Goal: Task Accomplishment & Management: Manage account settings

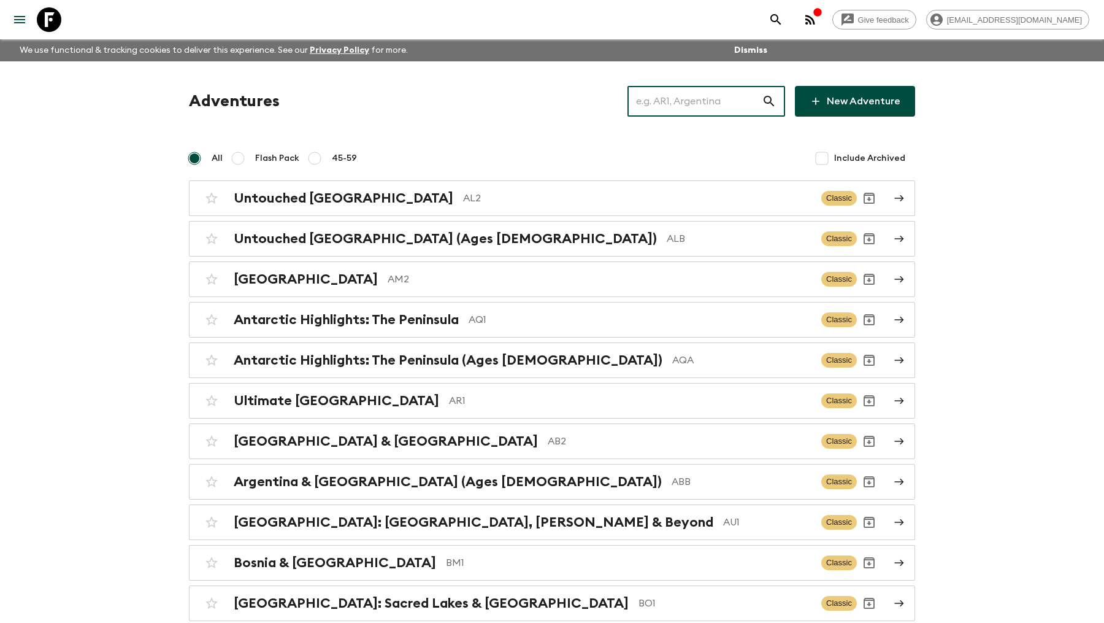
click at [720, 97] on input "text" at bounding box center [695, 101] width 134 height 34
click at [703, 104] on input "text" at bounding box center [695, 101] width 134 height 34
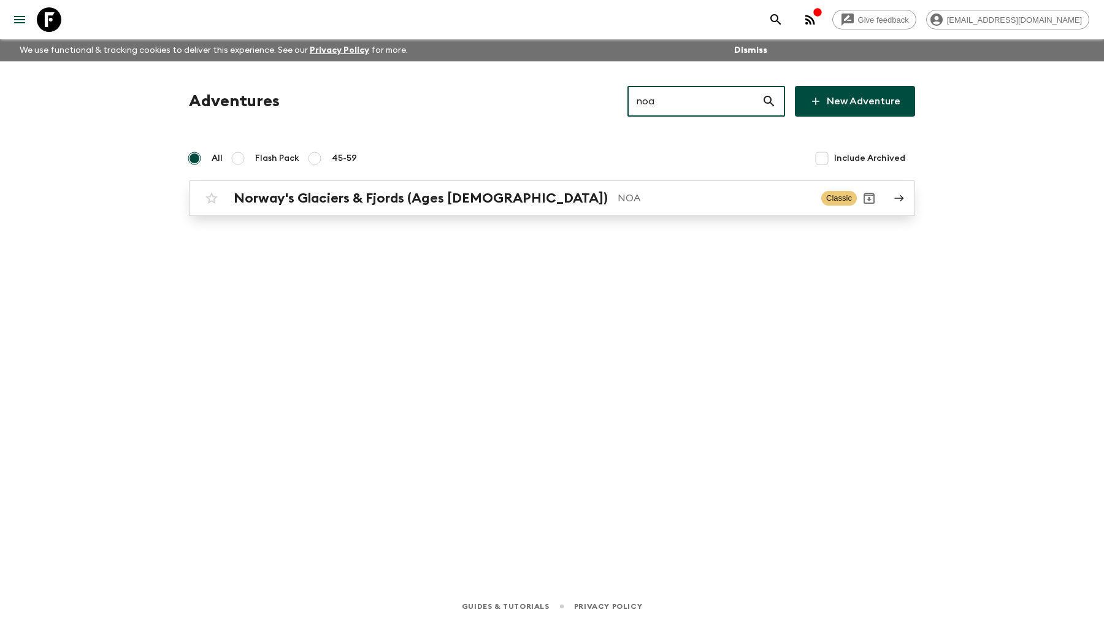
type input "noa"
click at [419, 193] on h2 "Norway's Glaciers & Fjords (Ages [DEMOGRAPHIC_DATA])" at bounding box center [421, 198] width 374 height 16
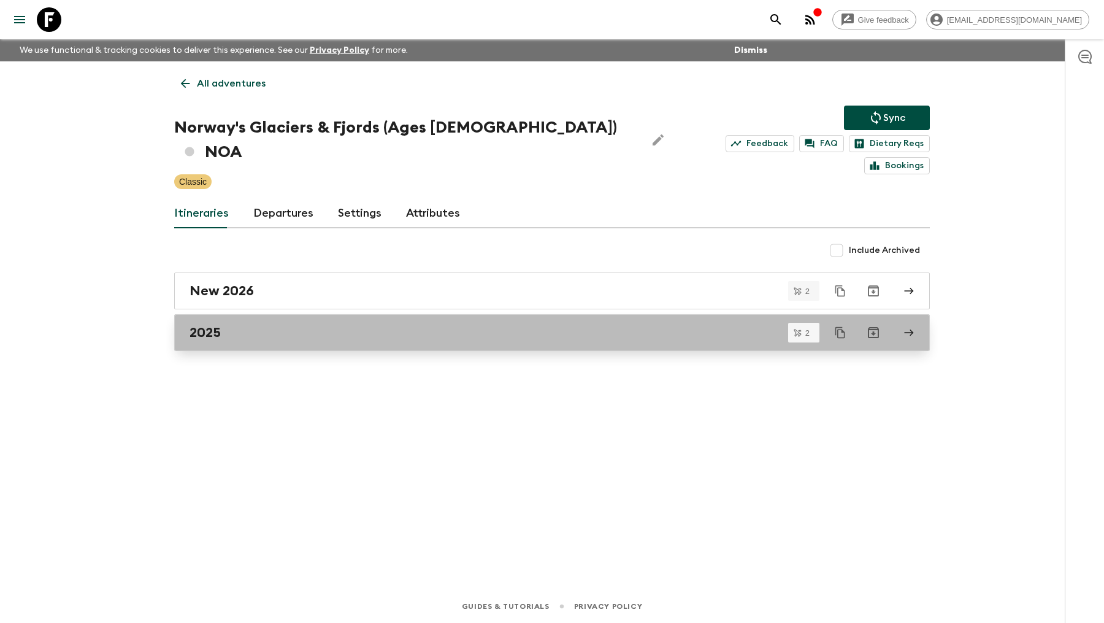
click at [264, 324] on div "2025" at bounding box center [541, 332] width 702 height 16
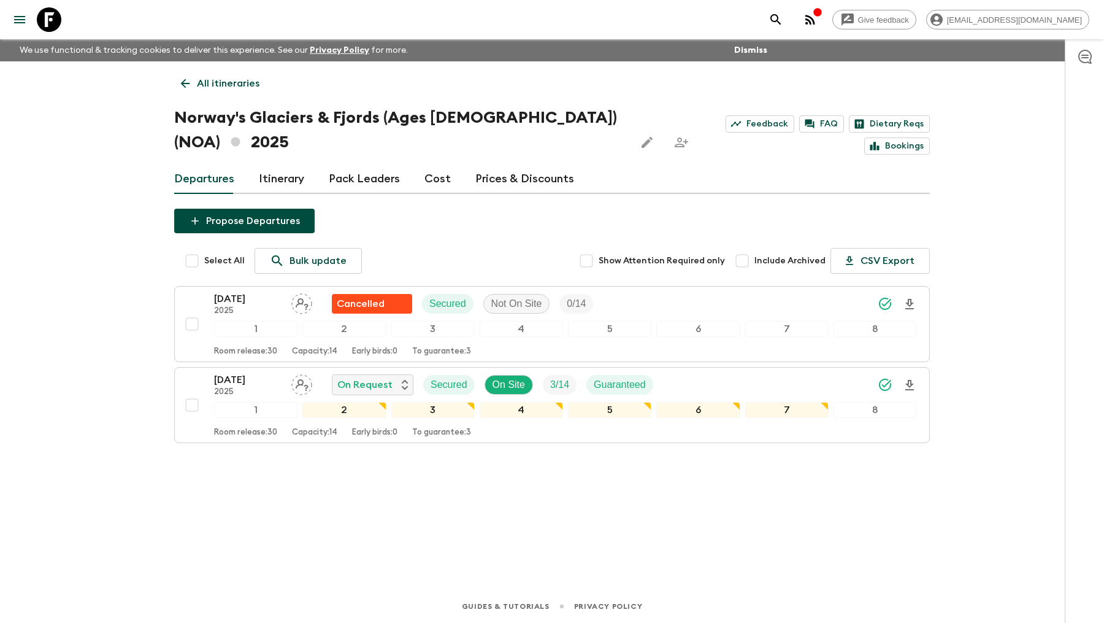
click at [363, 183] on link "Pack Leaders" at bounding box center [364, 178] width 71 height 29
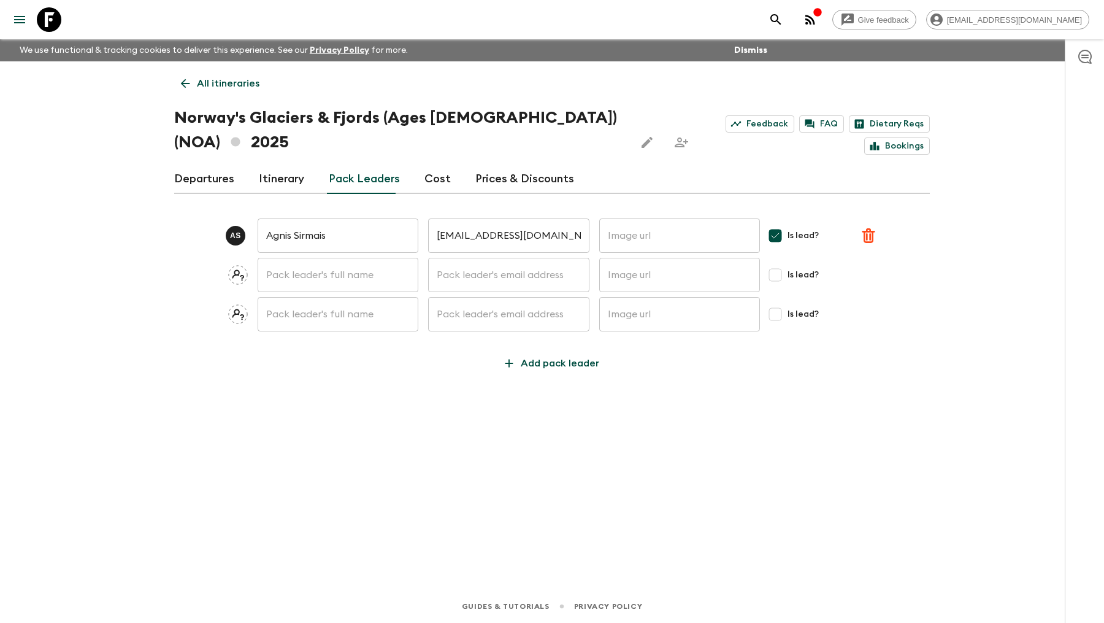
click at [339, 273] on input "text" at bounding box center [338, 275] width 161 height 34
type input "[PERSON_NAME]"
click at [474, 279] on input "text" at bounding box center [508, 275] width 161 height 34
paste input "[PERSON_NAME][EMAIL_ADDRESS][PERSON_NAME][DOMAIN_NAME]"
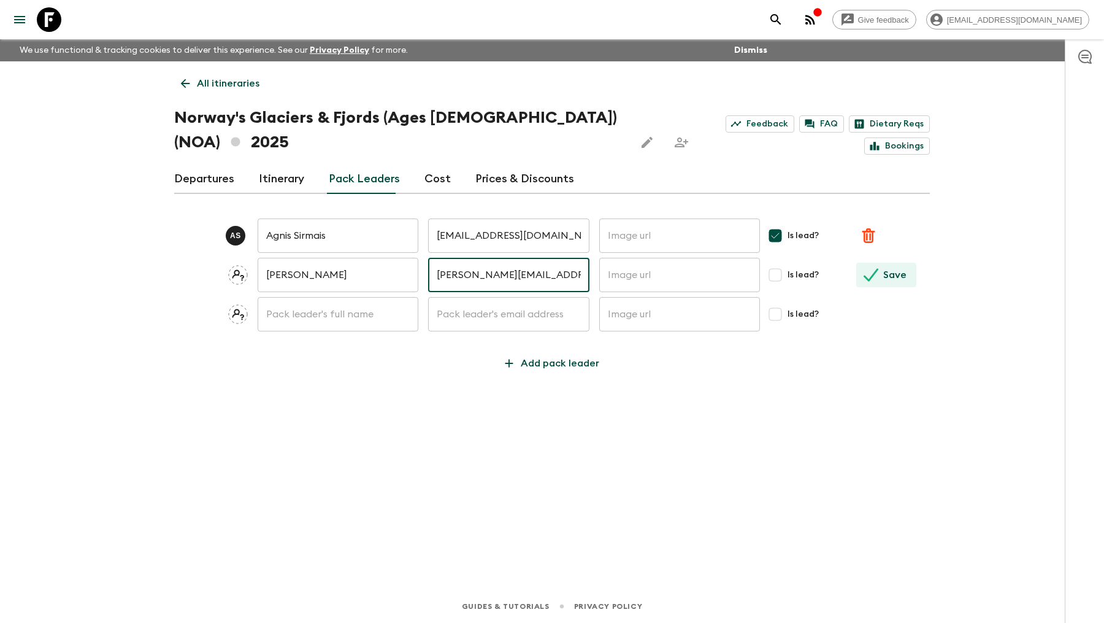
click at [881, 276] on button "Save" at bounding box center [886, 275] width 60 height 25
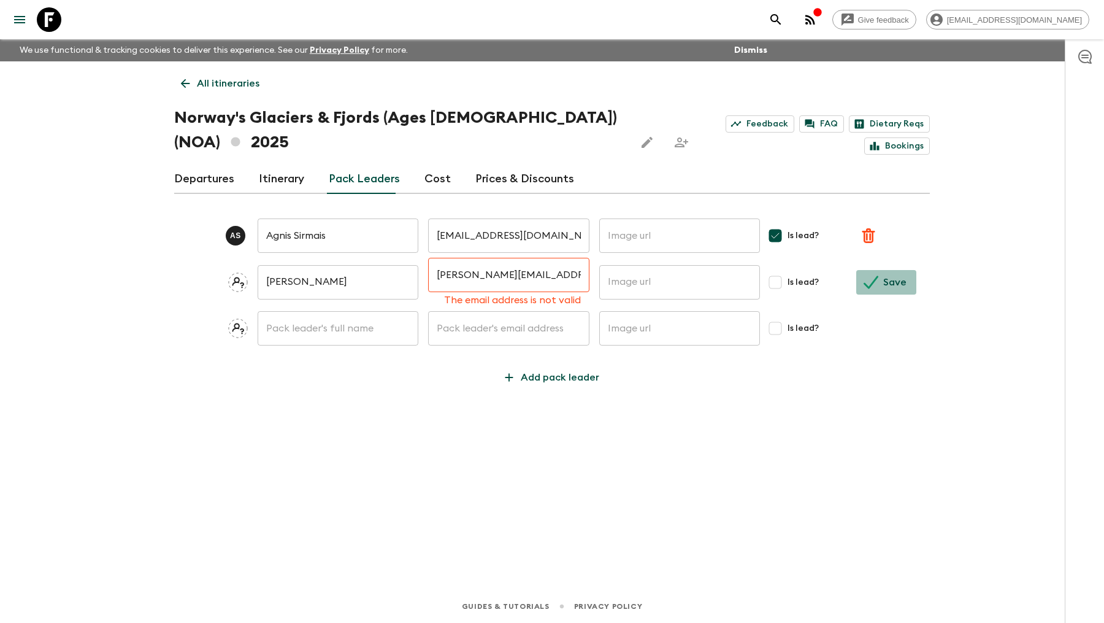
click at [881, 276] on button "Save" at bounding box center [886, 282] width 60 height 25
click at [581, 279] on input "[PERSON_NAME][EMAIL_ADDRESS][PERSON_NAME][DOMAIN_NAME]" at bounding box center [508, 275] width 161 height 34
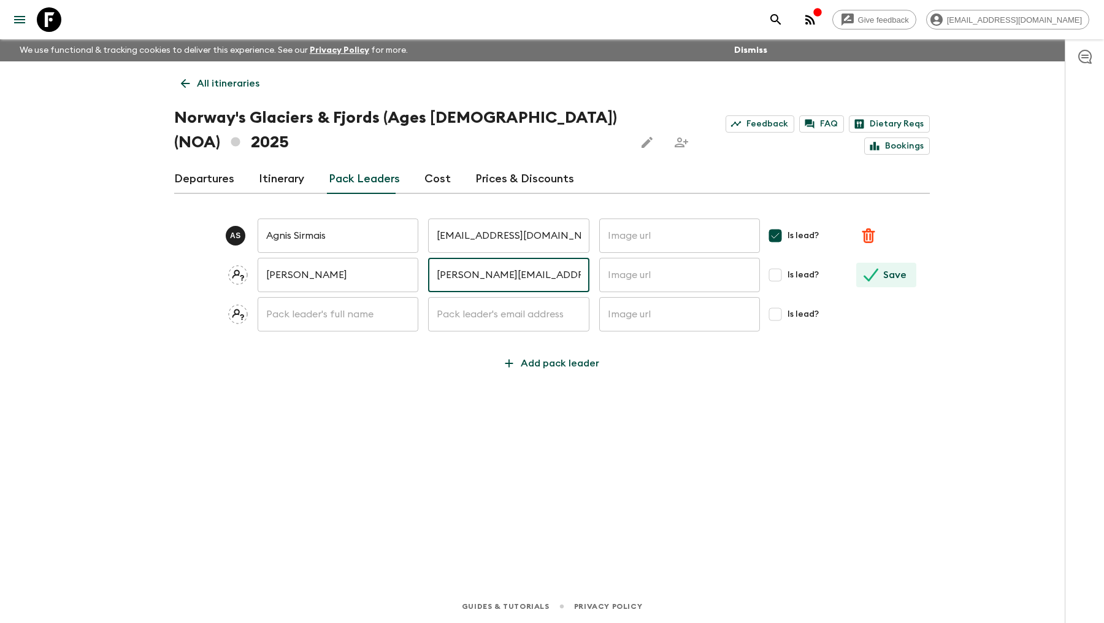
type input "[PERSON_NAME][EMAIL_ADDRESS][PERSON_NAME][DOMAIN_NAME]"
click at [899, 270] on p "Save" at bounding box center [894, 274] width 23 height 15
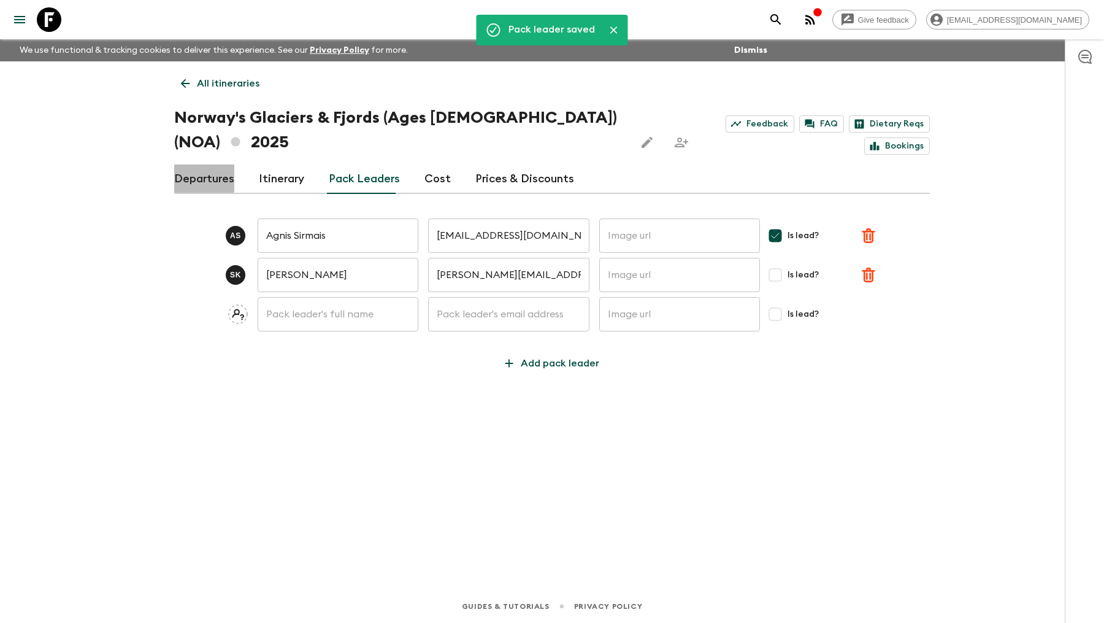
click at [188, 176] on link "Departures" at bounding box center [204, 178] width 60 height 29
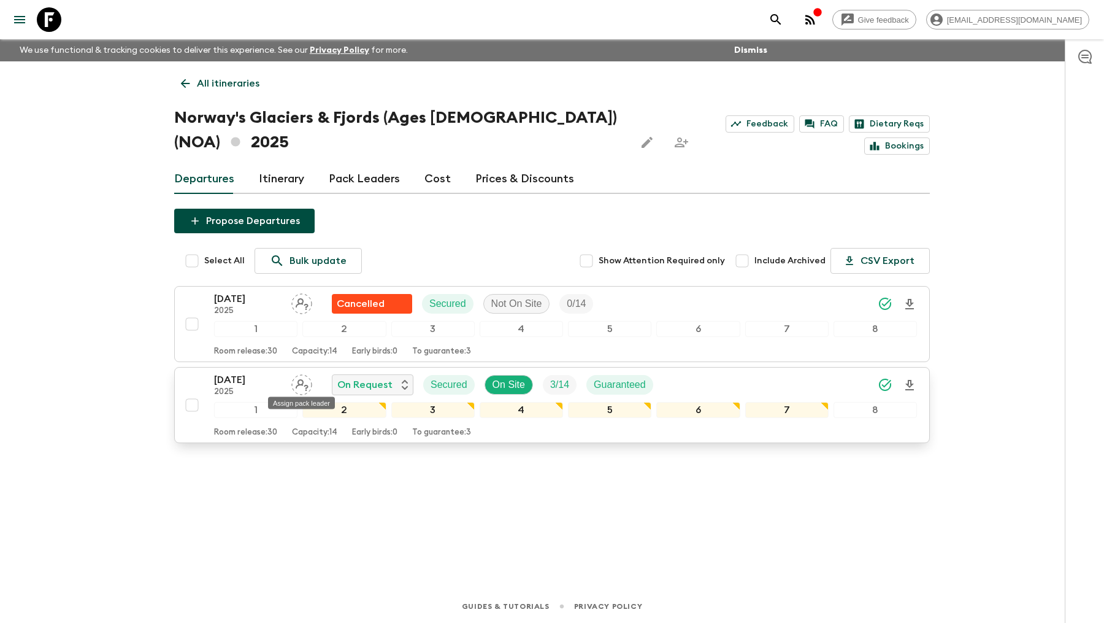
click at [294, 382] on icon "Assign pack leader" at bounding box center [301, 384] width 21 height 21
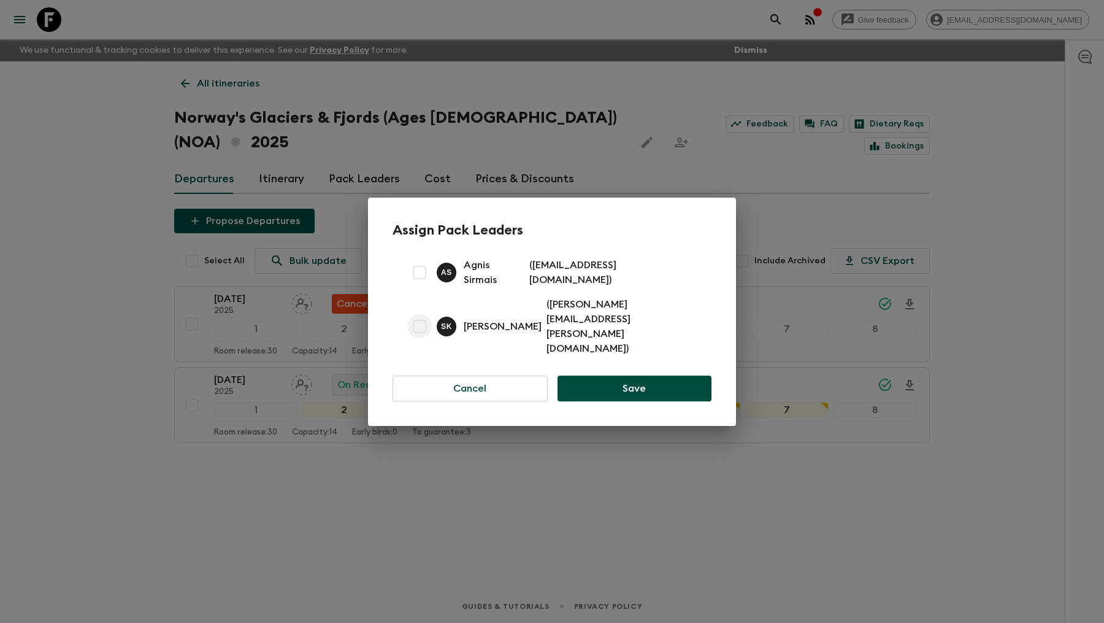
click at [420, 321] on input "checkbox" at bounding box center [419, 326] width 25 height 25
checkbox input "true"
click at [661, 375] on button "Save" at bounding box center [635, 388] width 154 height 26
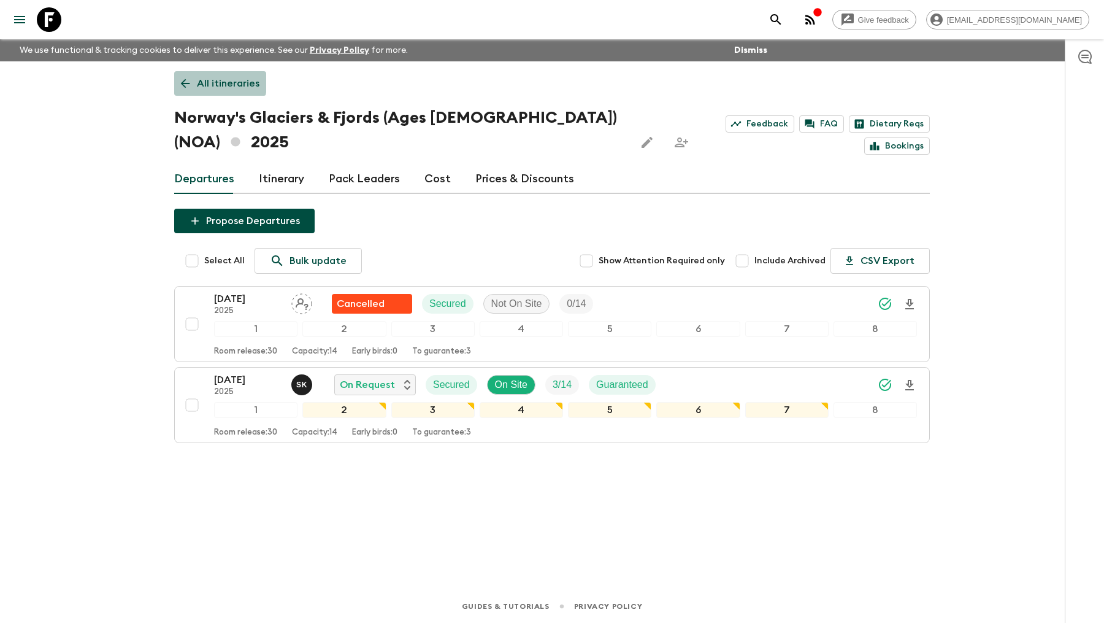
click at [188, 82] on icon at bounding box center [184, 83] width 13 height 13
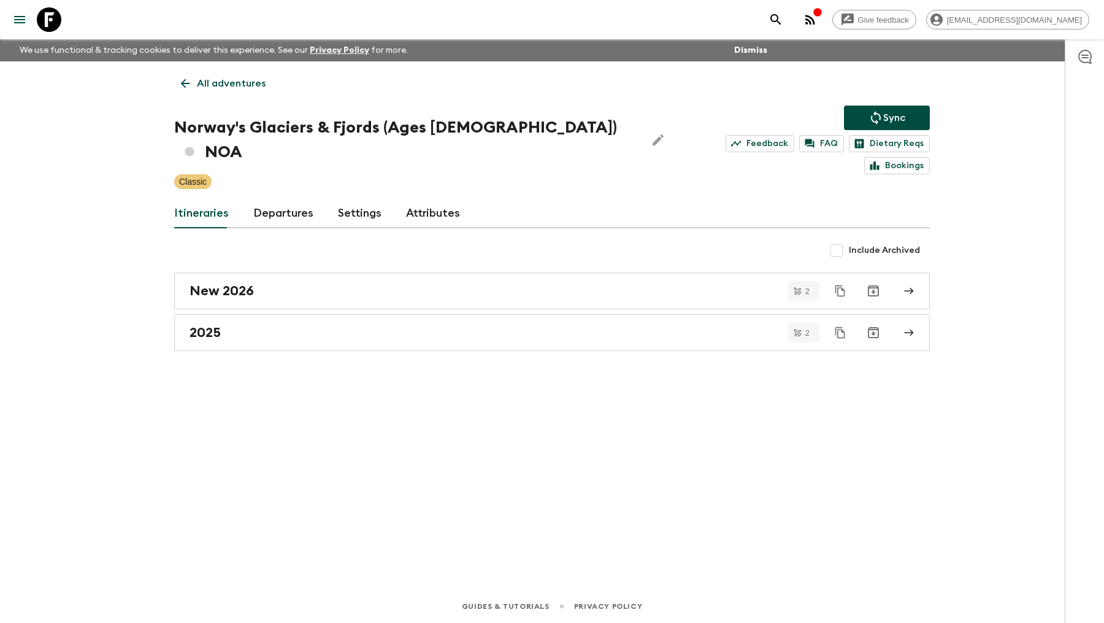
click at [57, 20] on icon at bounding box center [49, 19] width 25 height 25
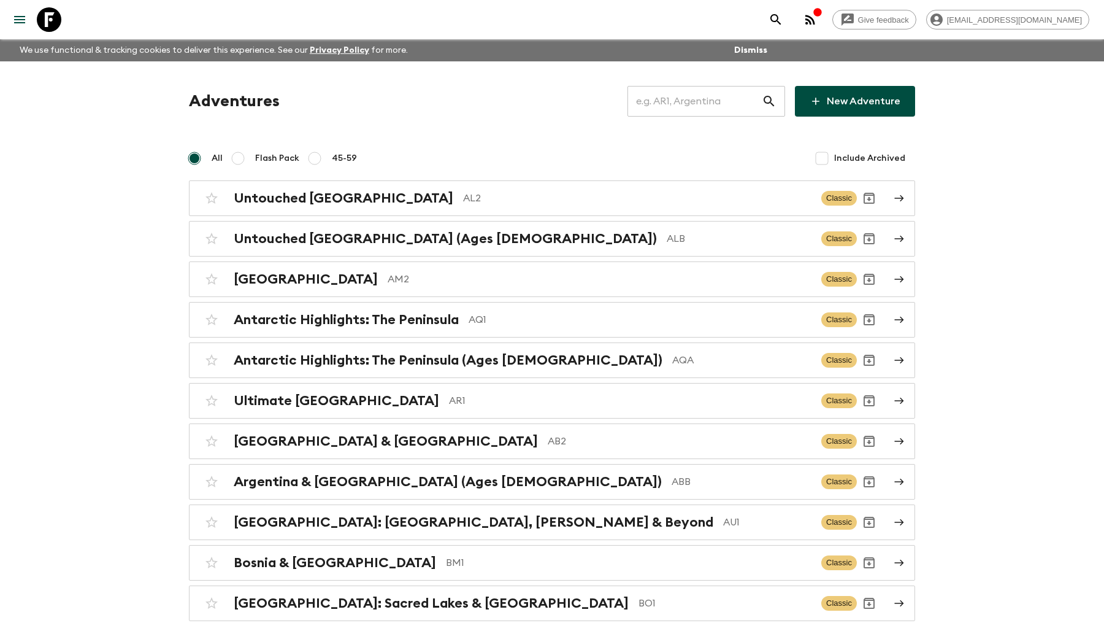
click at [688, 102] on input "text" at bounding box center [695, 101] width 134 height 34
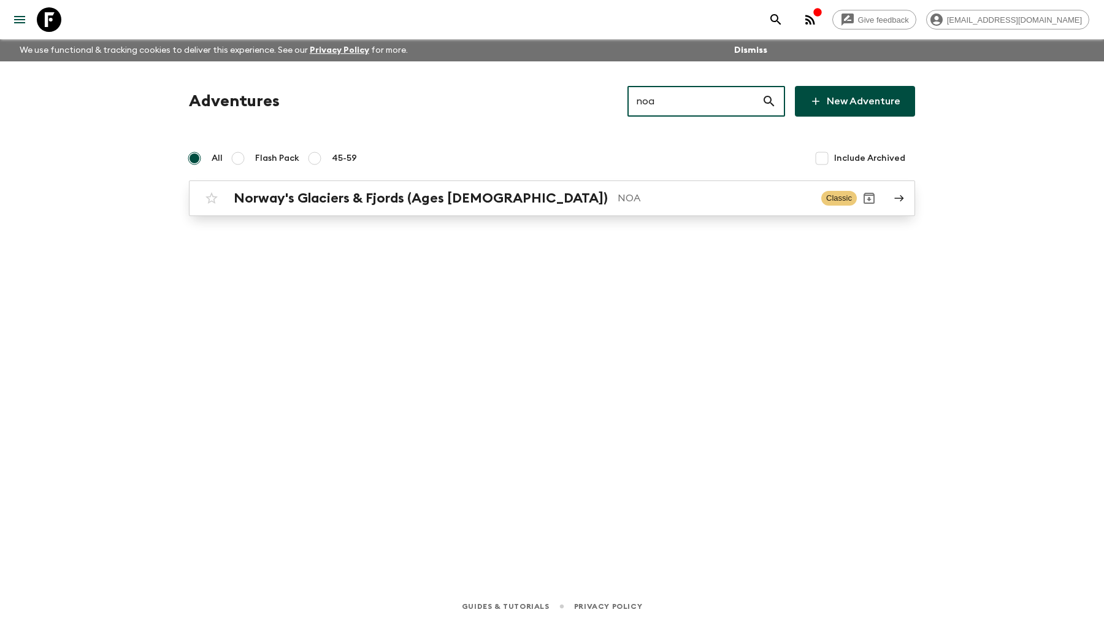
type input "noa"
click at [385, 191] on h2 "Norway's Glaciers & Fjords (Ages [DEMOGRAPHIC_DATA])" at bounding box center [421, 198] width 374 height 16
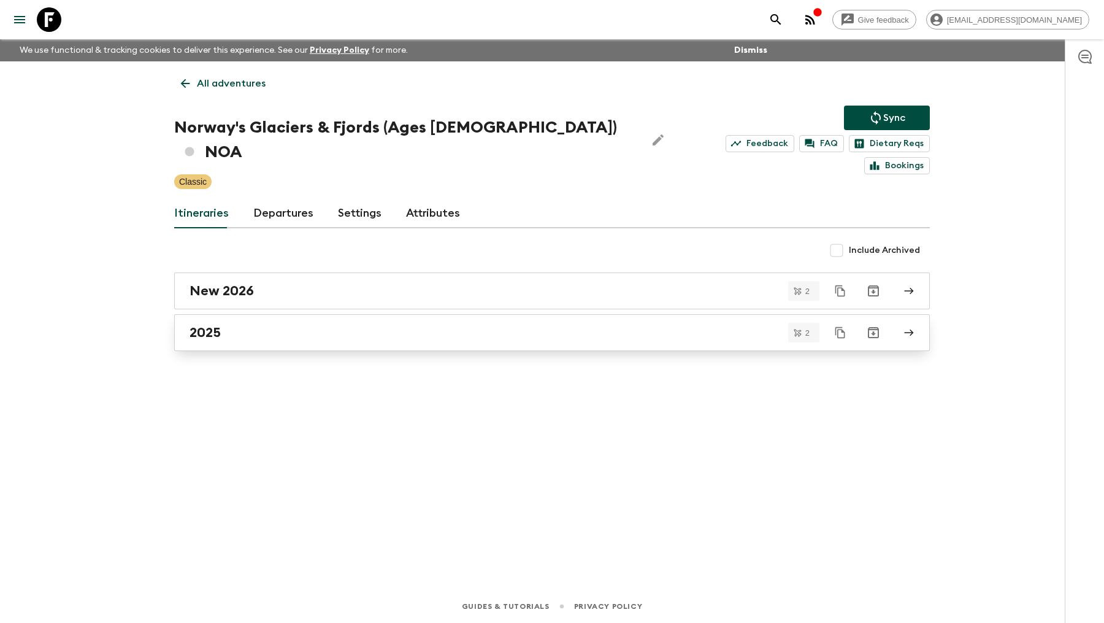
click at [282, 326] on link "2025" at bounding box center [552, 332] width 756 height 37
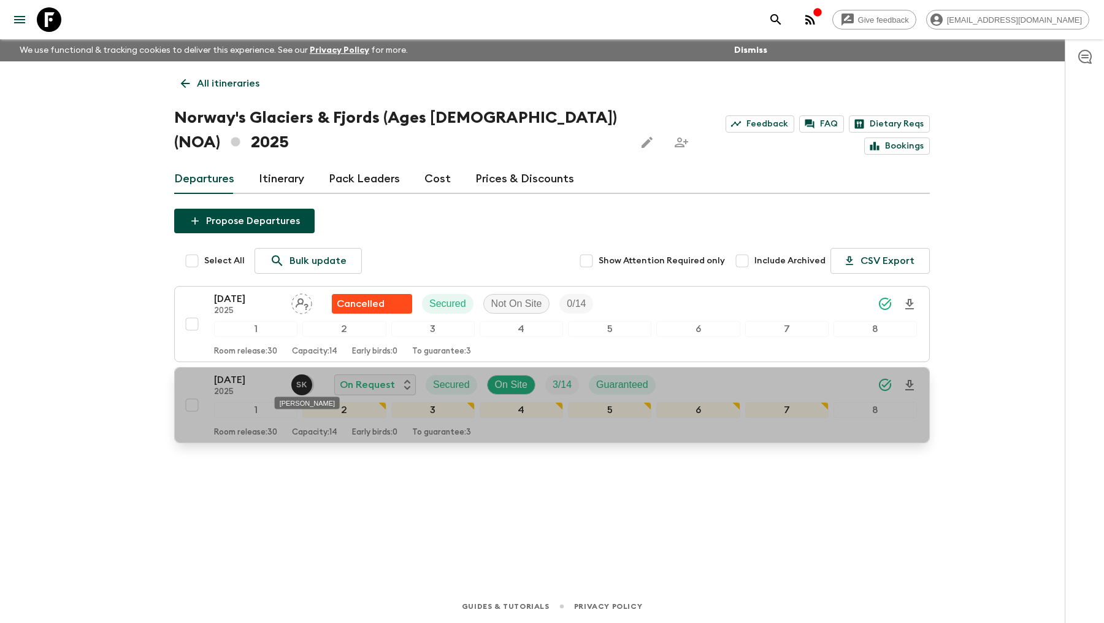
click at [311, 385] on div "S K" at bounding box center [301, 384] width 21 height 21
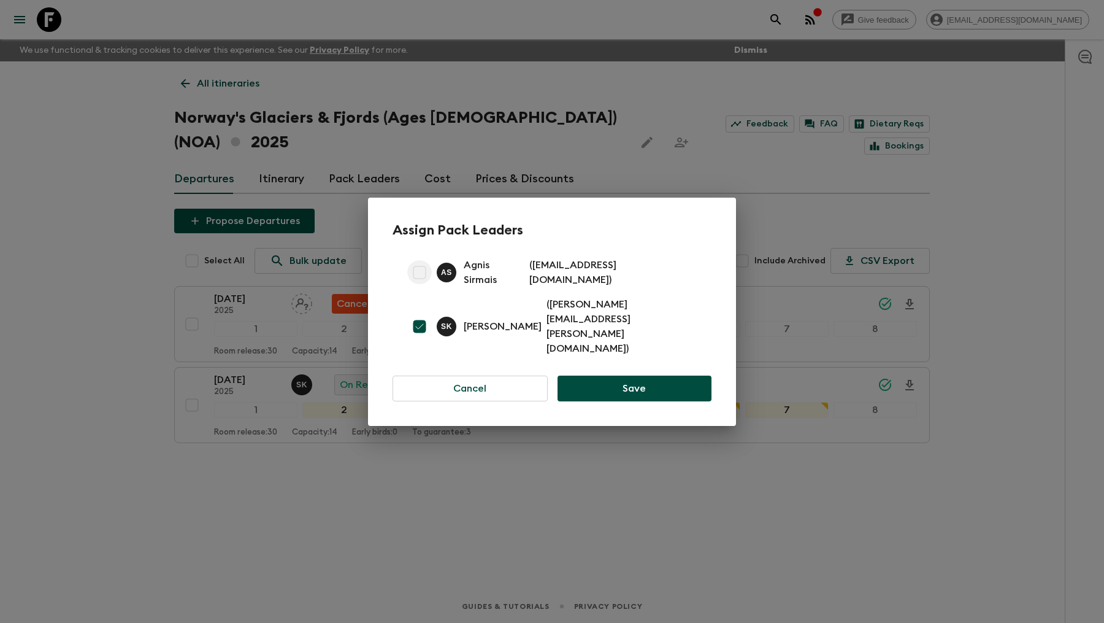
click at [419, 285] on input "checkbox" at bounding box center [419, 272] width 25 height 25
checkbox input "true"
click at [638, 375] on button "Save" at bounding box center [635, 388] width 154 height 26
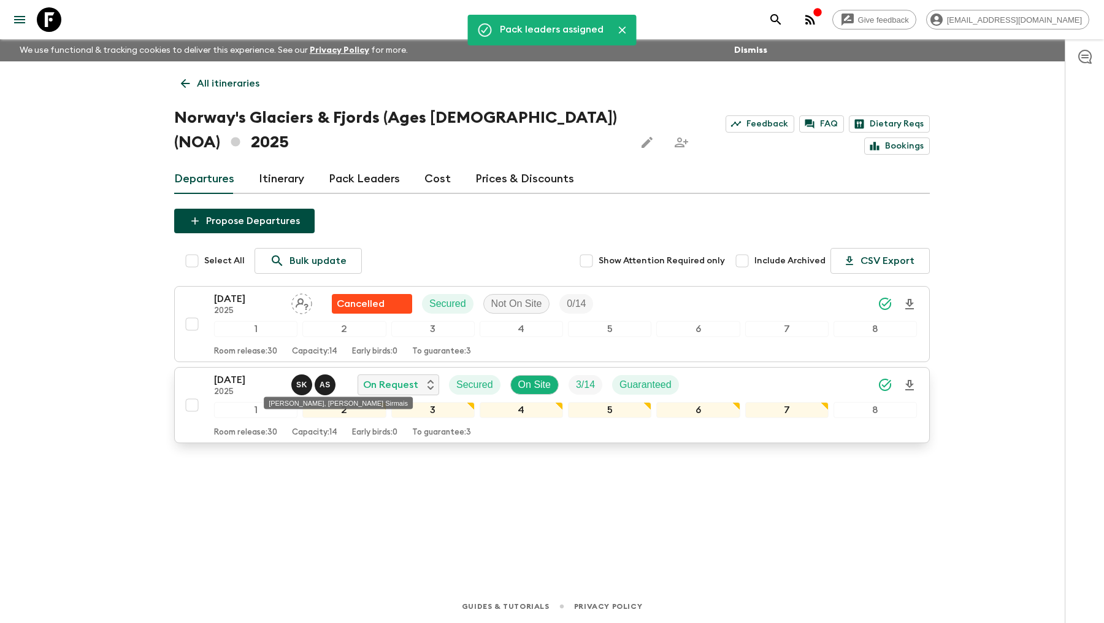
click at [327, 380] on p "A S" at bounding box center [325, 385] width 11 height 10
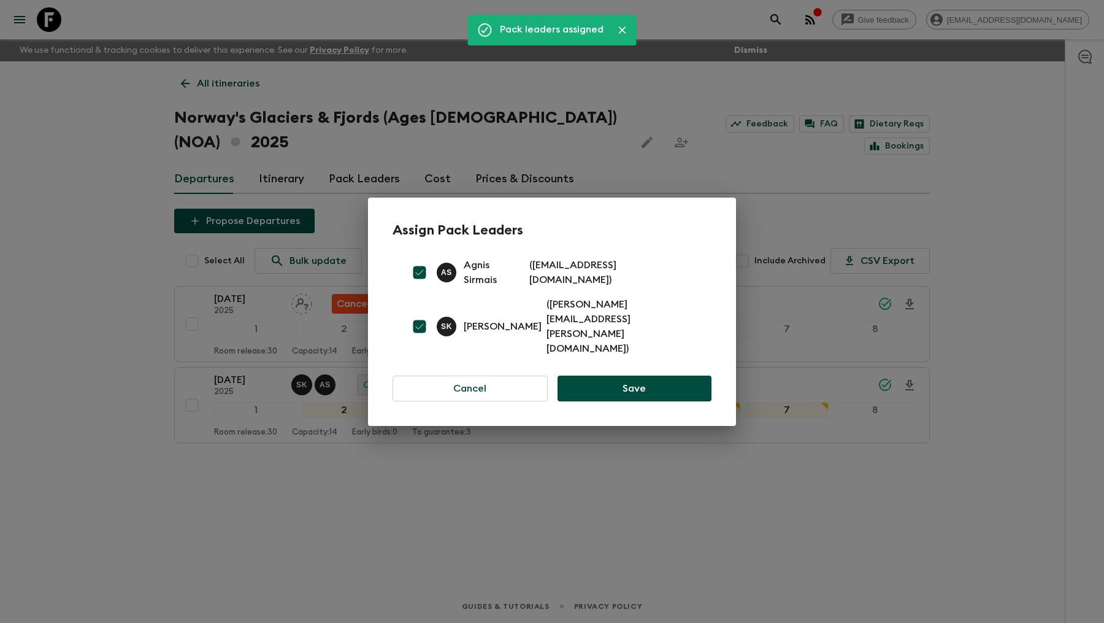
click at [419, 285] on input "checkbox" at bounding box center [419, 272] width 25 height 25
checkbox input "false"
click at [648, 375] on button "Save" at bounding box center [635, 388] width 154 height 26
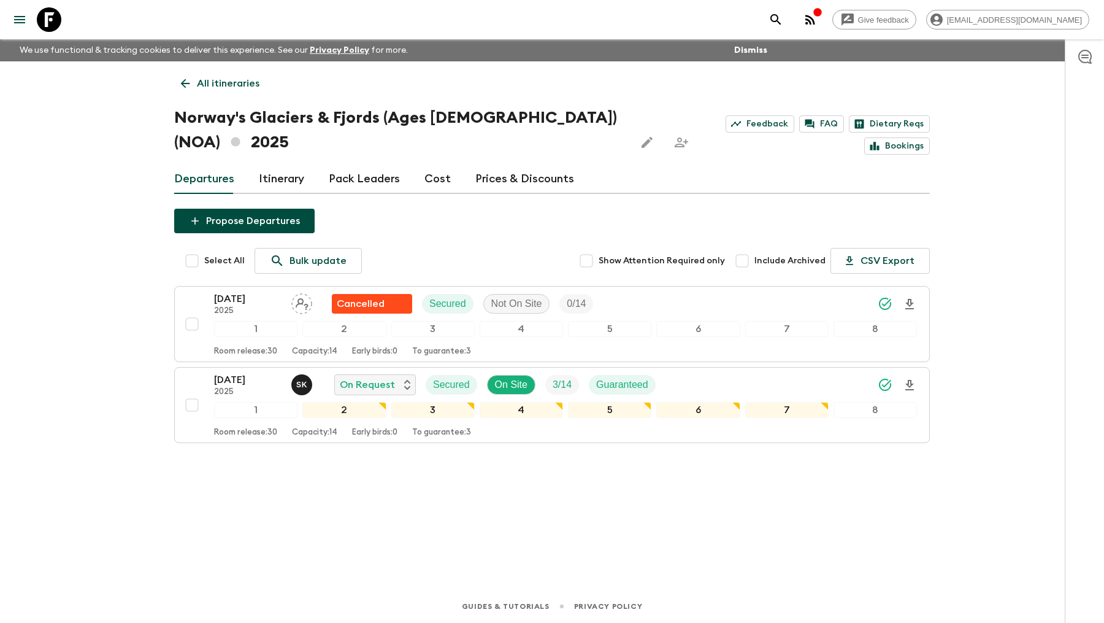
click at [50, 15] on icon at bounding box center [49, 19] width 25 height 25
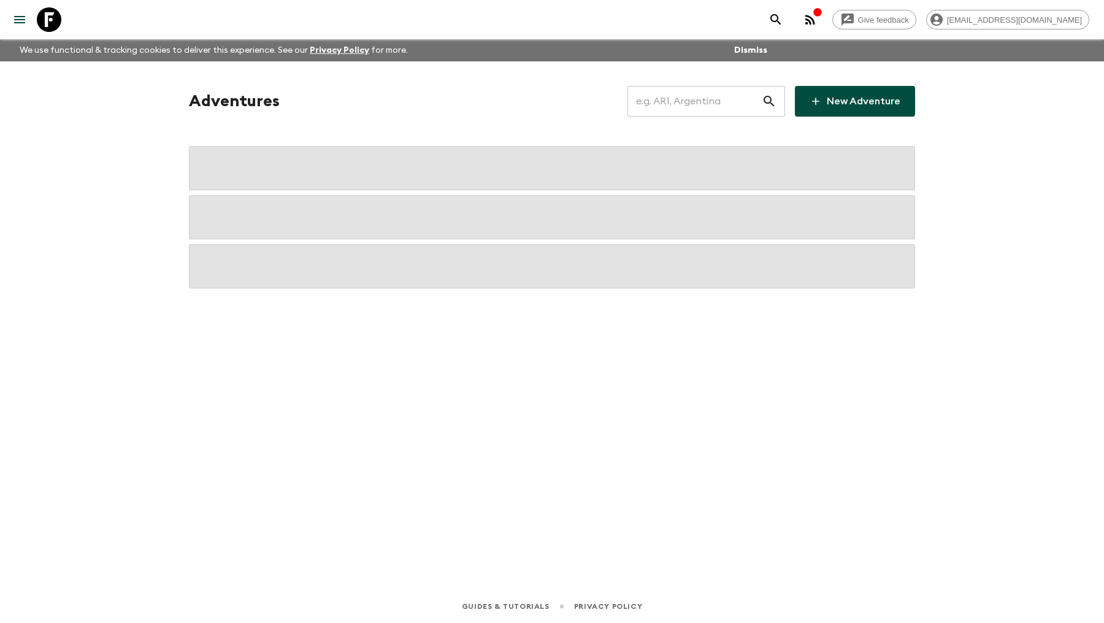
click at [701, 115] on input "text" at bounding box center [695, 101] width 134 height 34
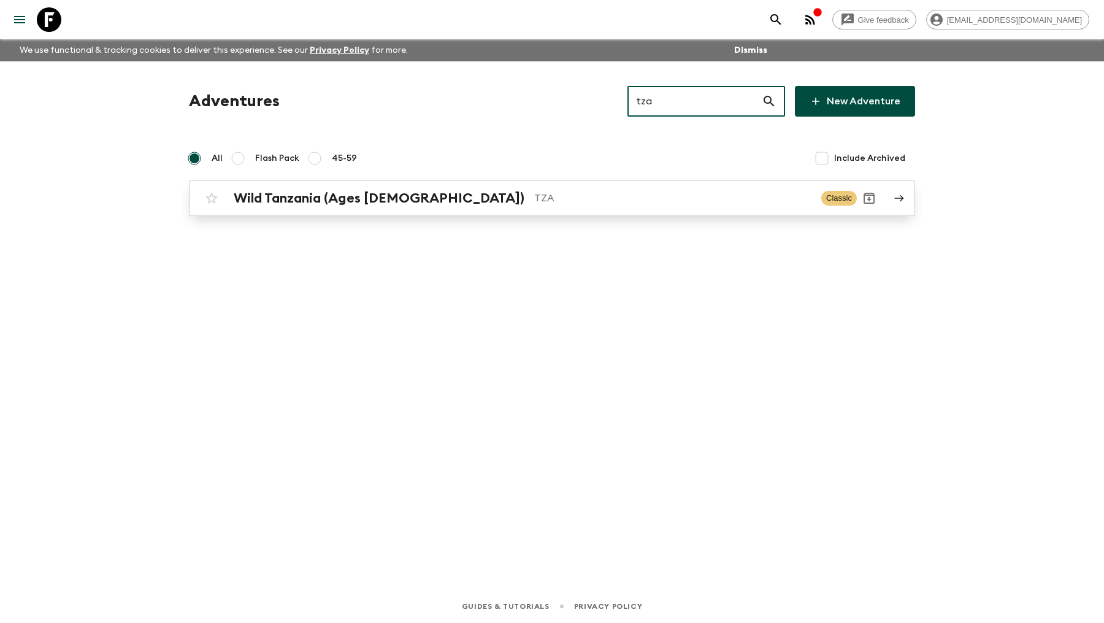
type input "tza"
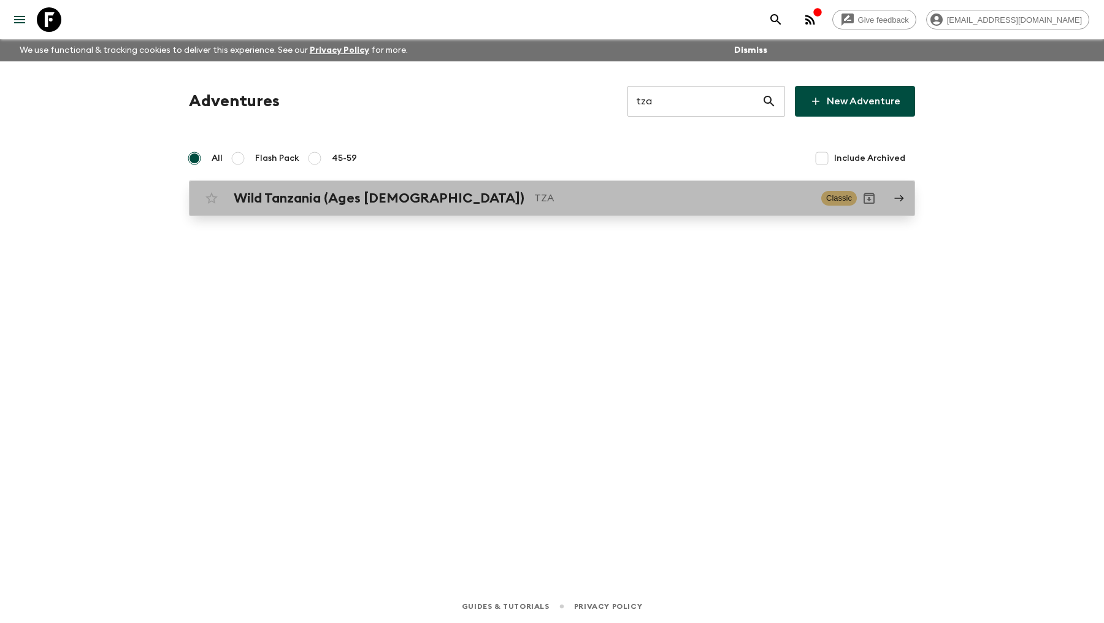
click at [351, 212] on link "Wild Tanzania (Ages [DEMOGRAPHIC_DATA]) TZA Classic" at bounding box center [552, 198] width 726 height 36
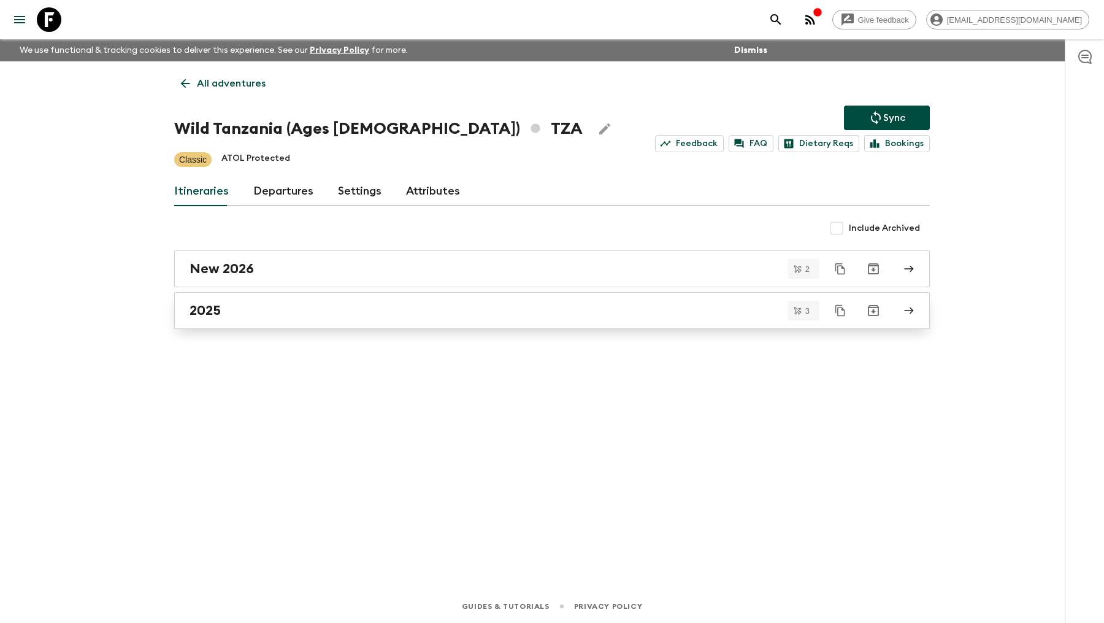
click at [241, 302] on div "2025" at bounding box center [541, 310] width 702 height 16
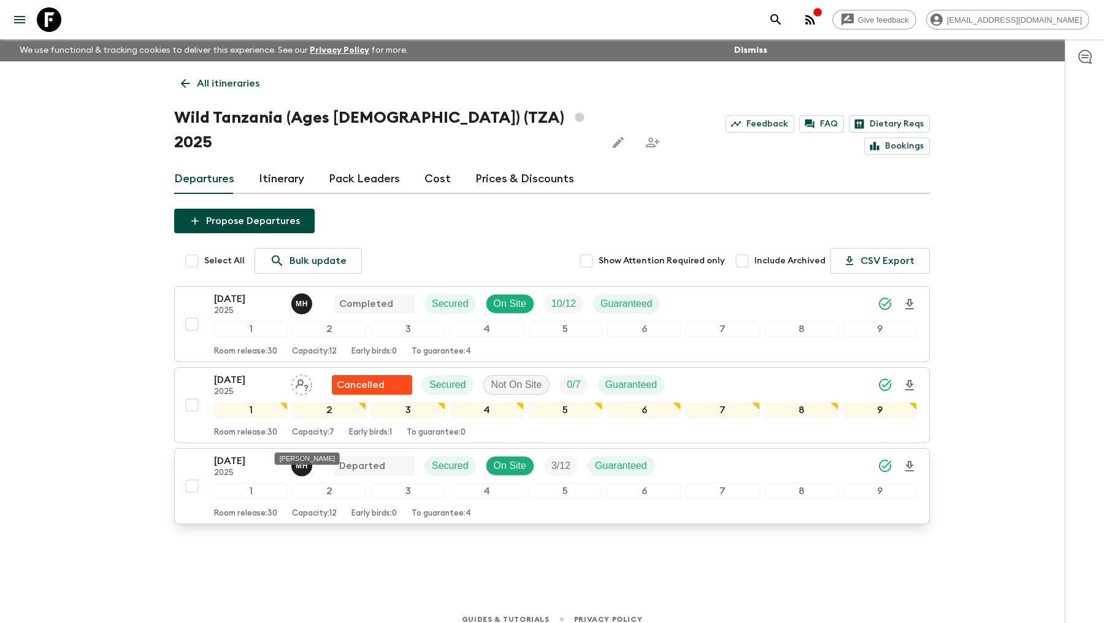
click at [299, 459] on span "M H" at bounding box center [302, 464] width 23 height 10
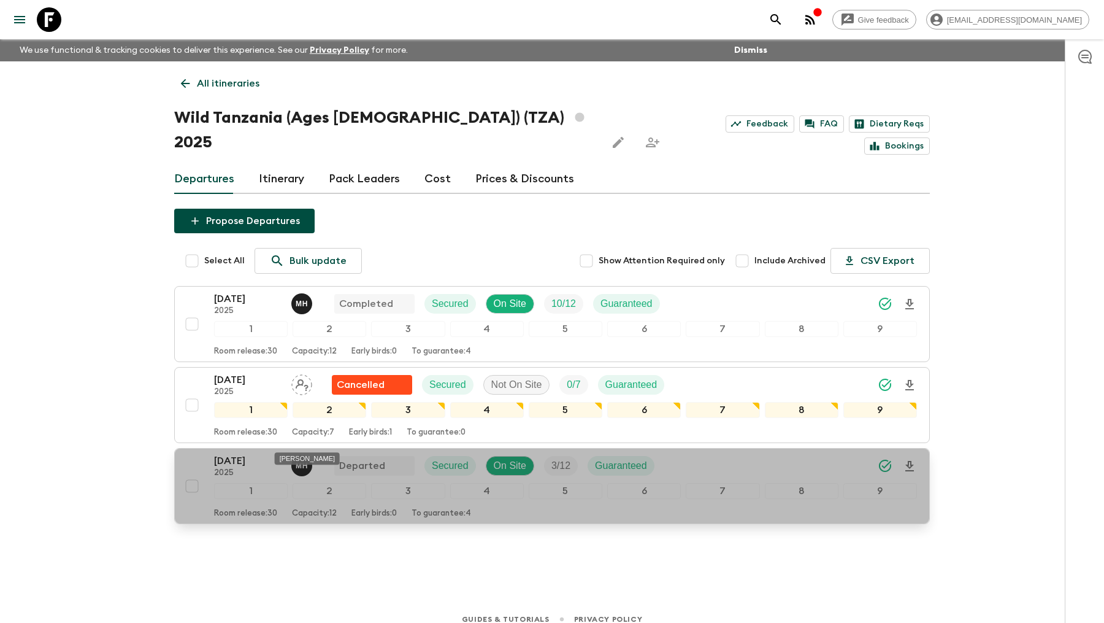
click at [304, 459] on span "M H" at bounding box center [302, 464] width 23 height 10
